Goal: Task Accomplishment & Management: Manage account settings

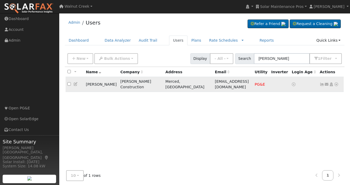
click at [76, 82] on icon at bounding box center [75, 84] width 5 height 4
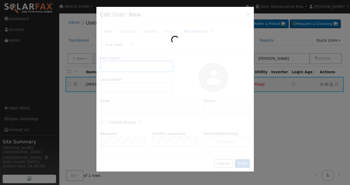
type input "[PERSON_NAME]"
type input "Camper"
type input "[EMAIL_ADDRESS][DOMAIN_NAME]"
type input "Default Account"
type input "[STREET_ADDRESS][PERSON_NAME]"
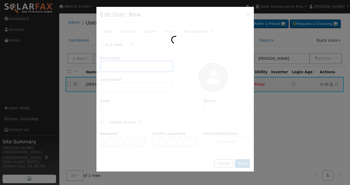
type input "Merced"
type input "CA"
type input "95348"
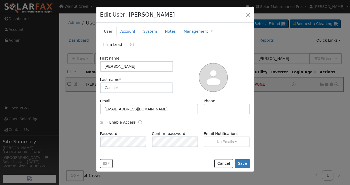
click at [129, 30] on link "Account" at bounding box center [127, 32] width 23 height 10
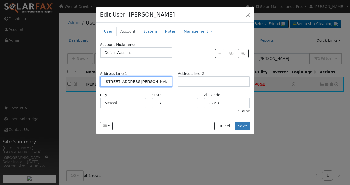
click at [139, 83] on input "[STREET_ADDRESS][PERSON_NAME]" at bounding box center [136, 81] width 72 height 11
